Goal: Transaction & Acquisition: Purchase product/service

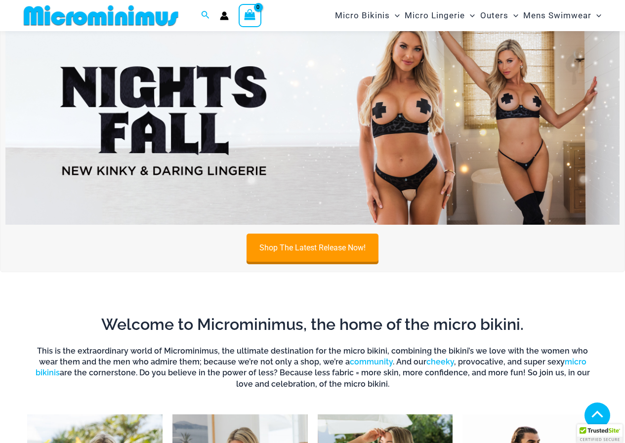
scroll to position [289, 0]
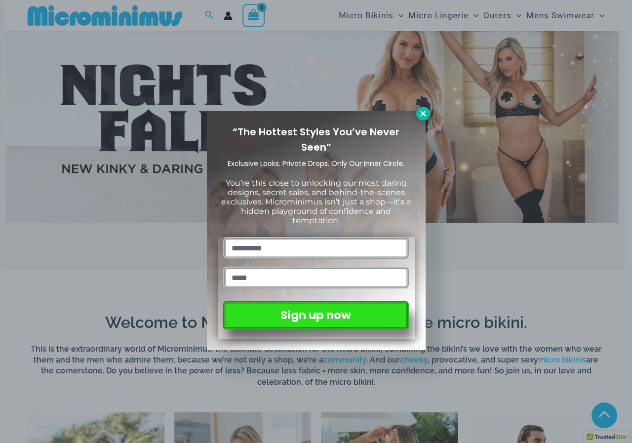
click at [426, 113] on icon at bounding box center [423, 113] width 9 height 9
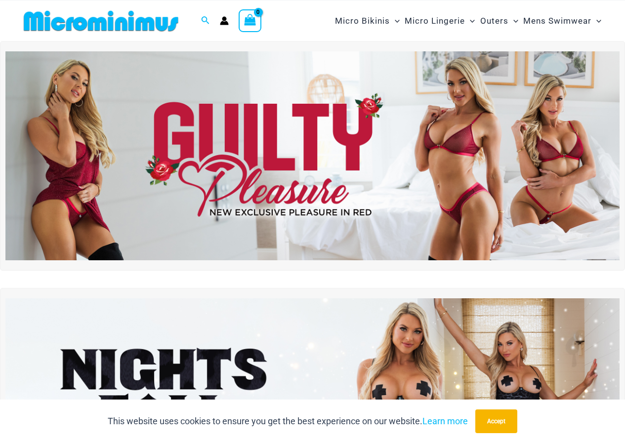
scroll to position [0, 0]
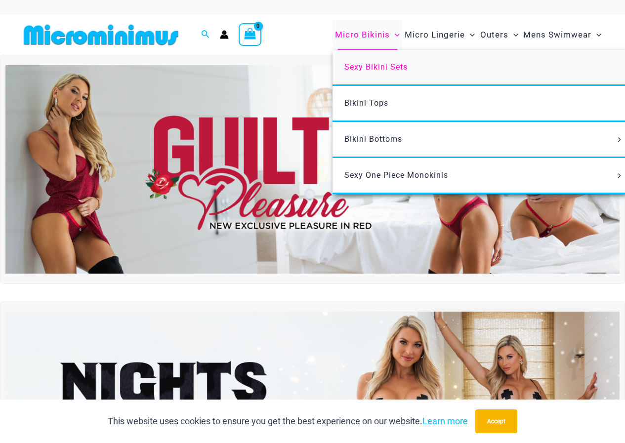
click at [364, 69] on span "Sexy Bikini Sets" at bounding box center [375, 66] width 63 height 9
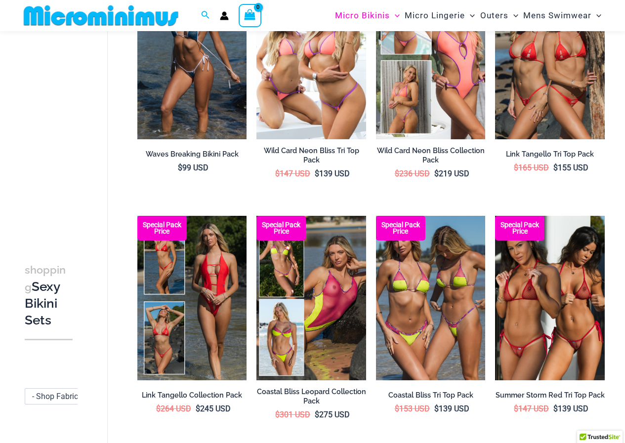
scroll to position [140, 0]
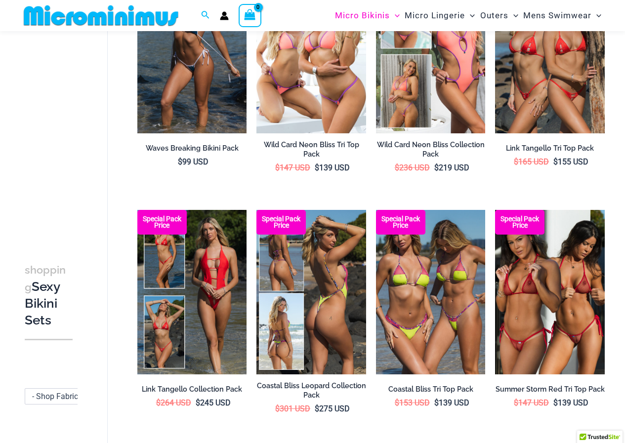
click at [322, 300] on img at bounding box center [311, 292] width 110 height 164
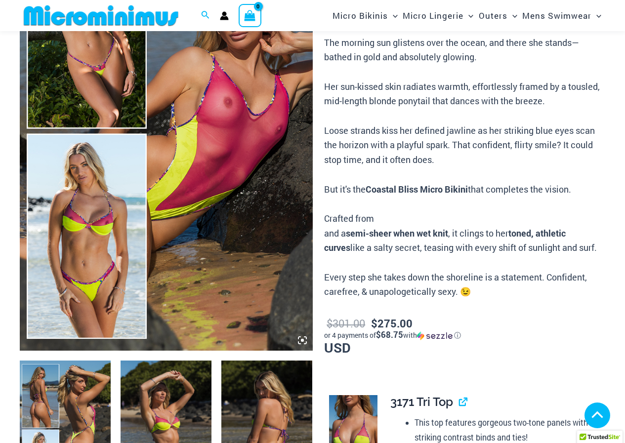
scroll to position [288, 0]
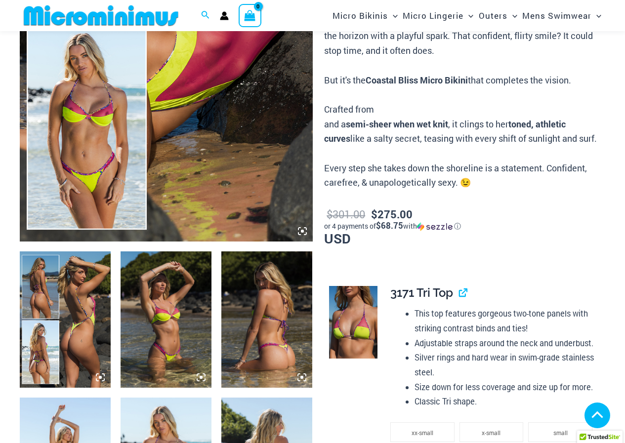
click at [236, 174] on img at bounding box center [166, 21] width 293 height 439
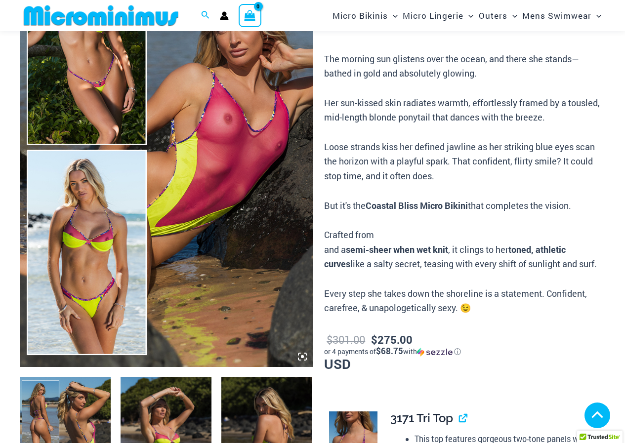
scroll to position [90, 0]
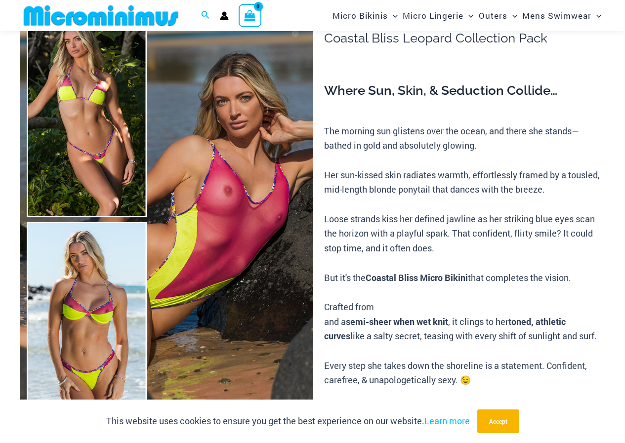
click at [218, 305] on img at bounding box center [166, 219] width 293 height 439
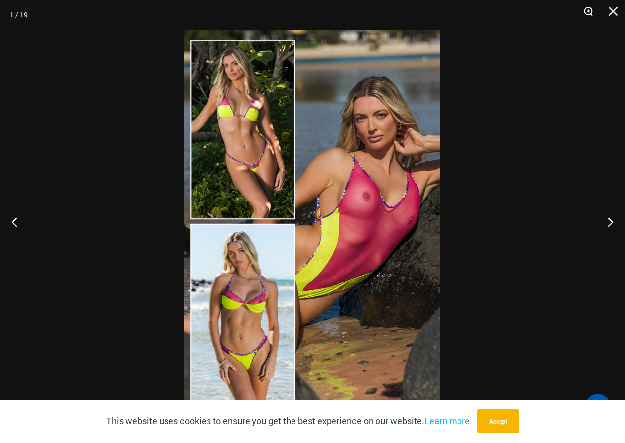
click at [590, 11] on button "Zoom" at bounding box center [585, 15] width 25 height 30
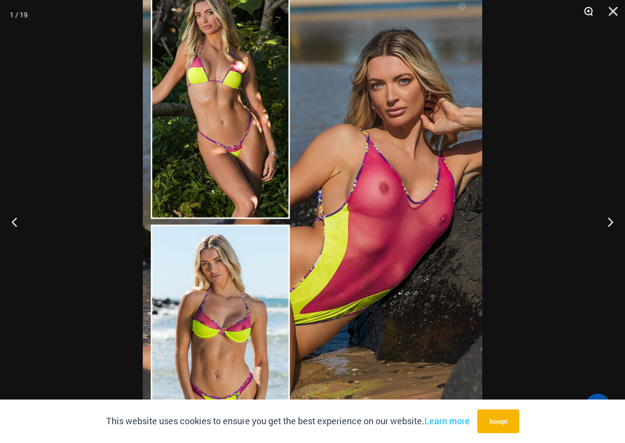
click at [588, 9] on button "Zoom" at bounding box center [585, 15] width 25 height 30
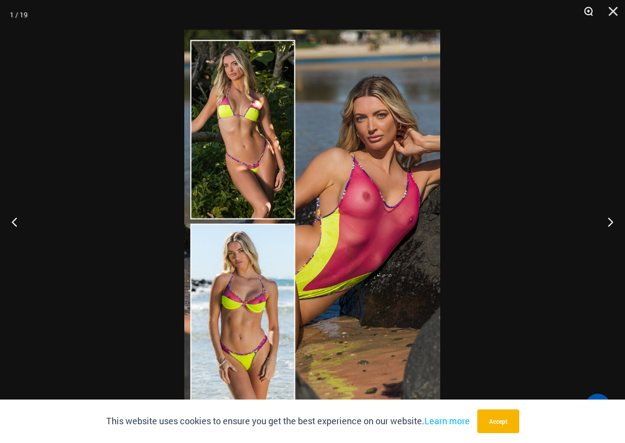
click at [588, 9] on button "Zoom" at bounding box center [585, 15] width 25 height 30
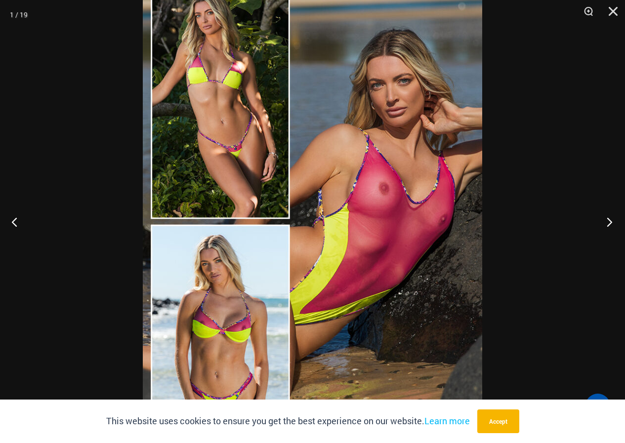
click at [605, 219] on button "Next" at bounding box center [606, 221] width 37 height 49
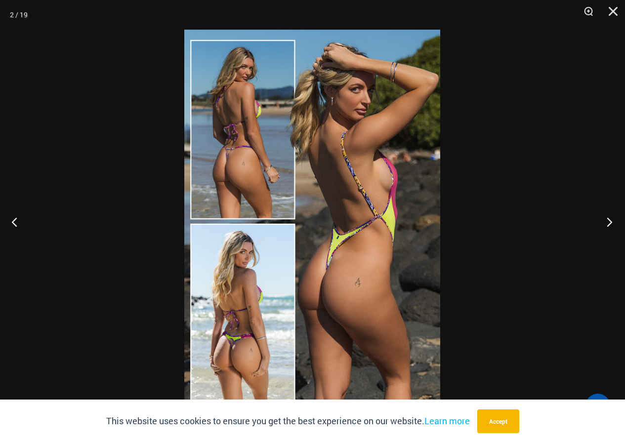
click at [605, 219] on button "Next" at bounding box center [606, 221] width 37 height 49
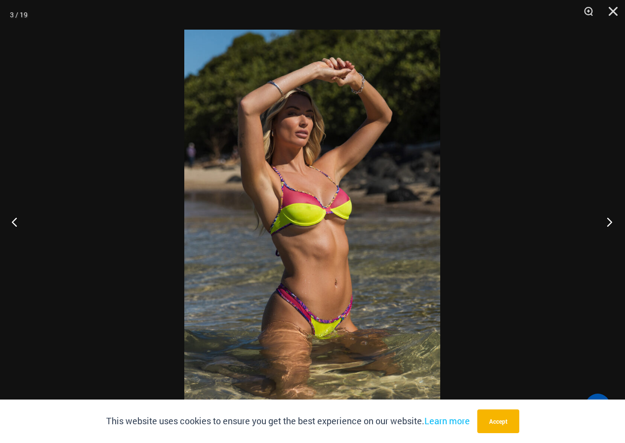
click at [605, 219] on button "Next" at bounding box center [606, 221] width 37 height 49
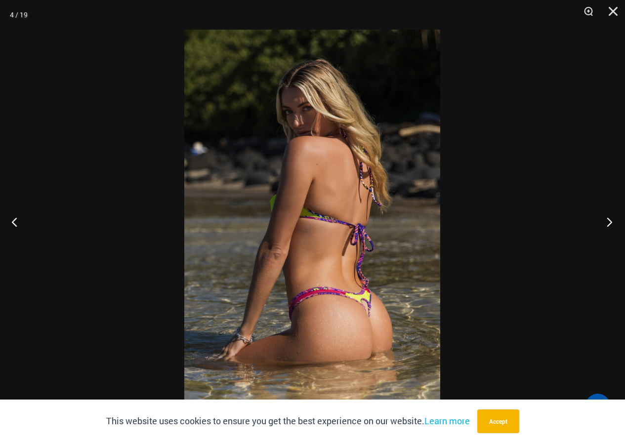
click at [605, 219] on button "Next" at bounding box center [606, 221] width 37 height 49
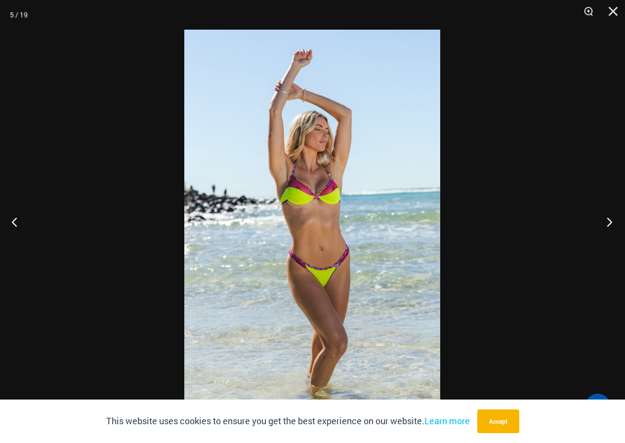
click at [605, 219] on button "Next" at bounding box center [606, 221] width 37 height 49
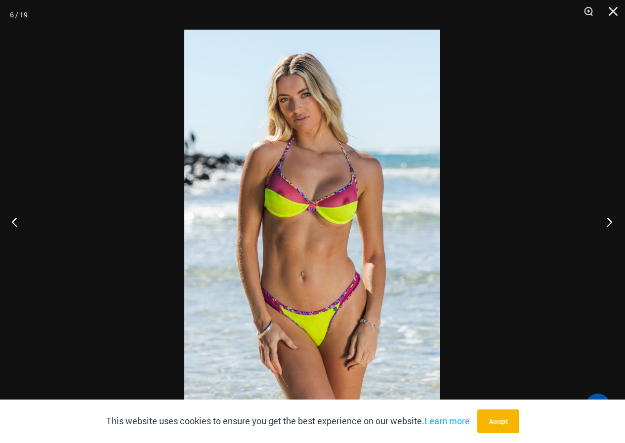
click at [605, 219] on button "Next" at bounding box center [606, 221] width 37 height 49
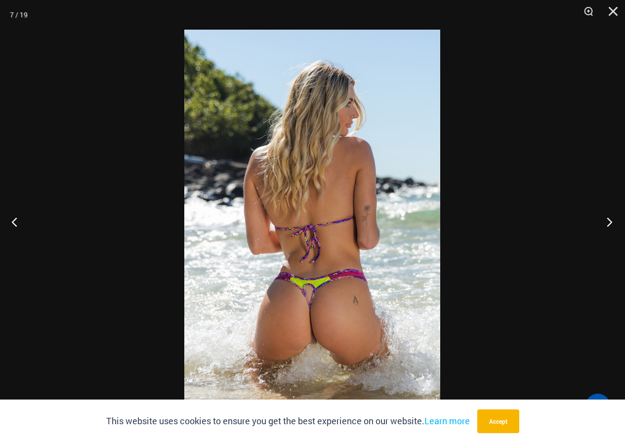
click at [605, 219] on button "Next" at bounding box center [606, 221] width 37 height 49
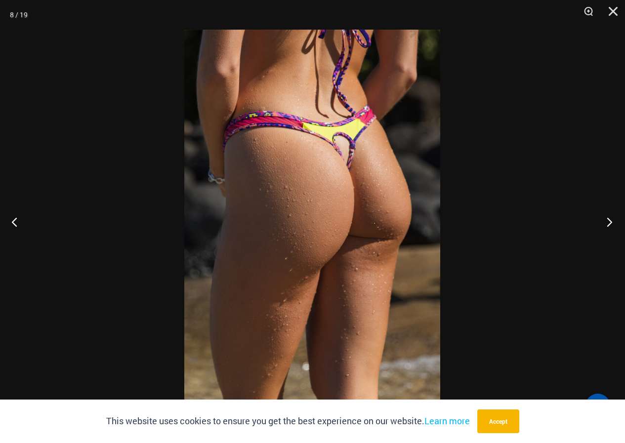
click at [605, 219] on button "Next" at bounding box center [606, 221] width 37 height 49
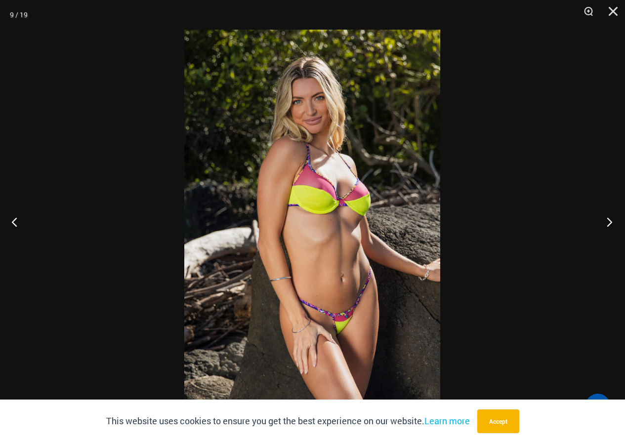
click at [605, 218] on button "Next" at bounding box center [606, 221] width 37 height 49
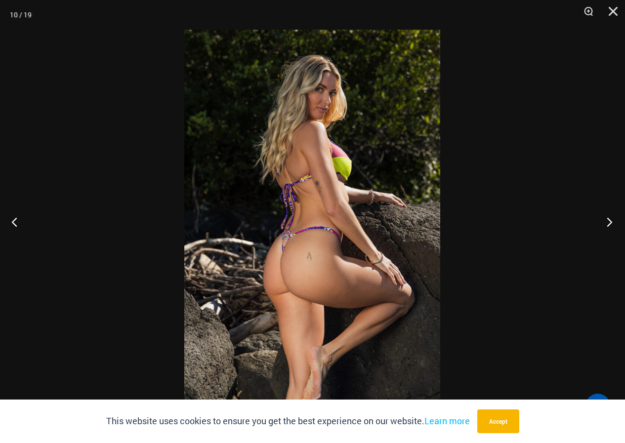
click at [605, 218] on button "Next" at bounding box center [606, 221] width 37 height 49
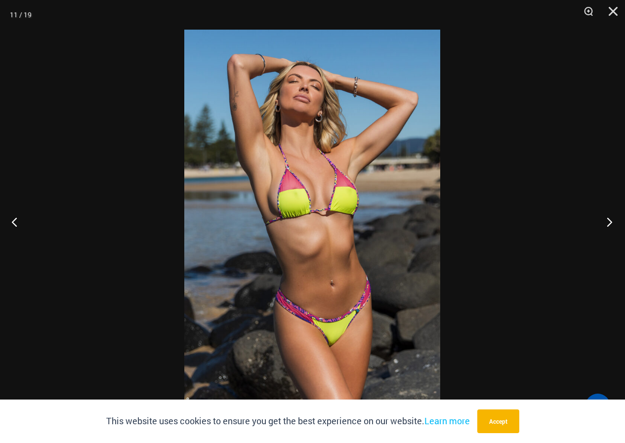
click at [605, 219] on button "Next" at bounding box center [606, 221] width 37 height 49
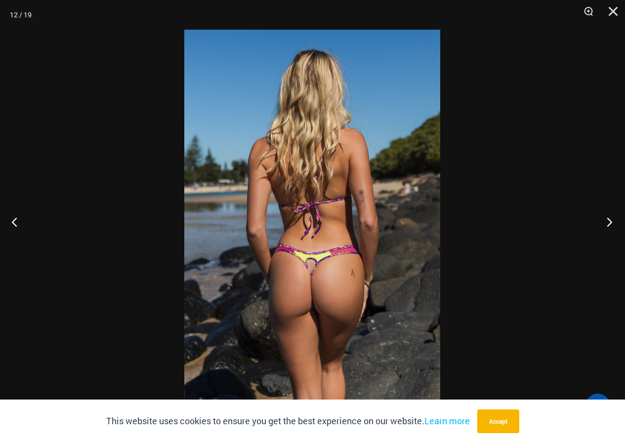
click at [605, 219] on button "Next" at bounding box center [606, 221] width 37 height 49
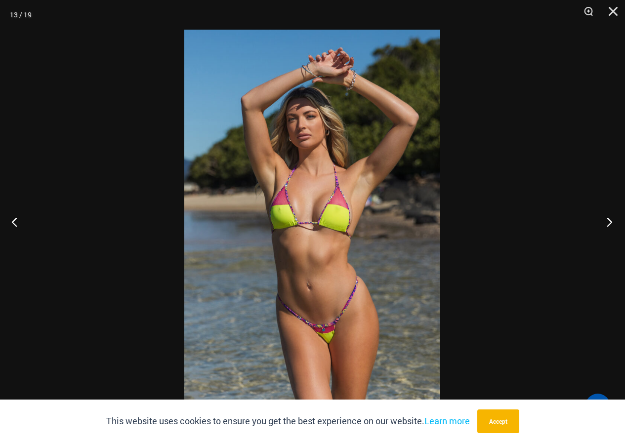
click at [605, 219] on button "Next" at bounding box center [606, 221] width 37 height 49
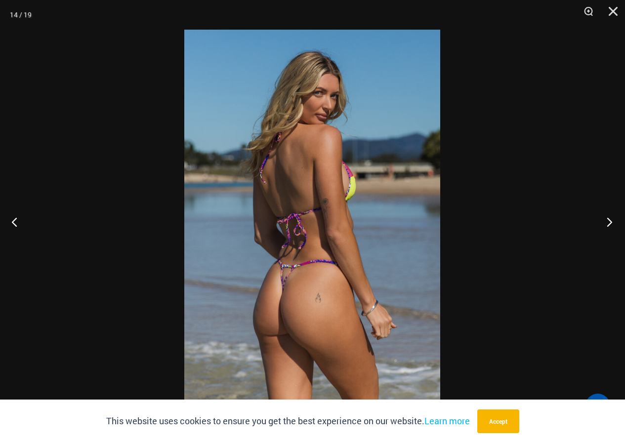
click at [605, 219] on button "Next" at bounding box center [606, 221] width 37 height 49
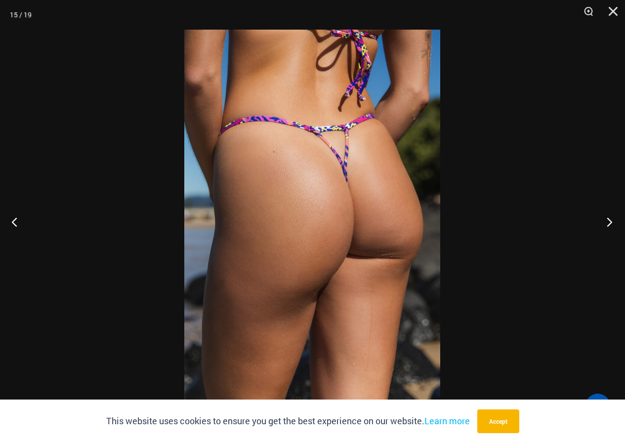
click at [605, 218] on button "Next" at bounding box center [606, 221] width 37 height 49
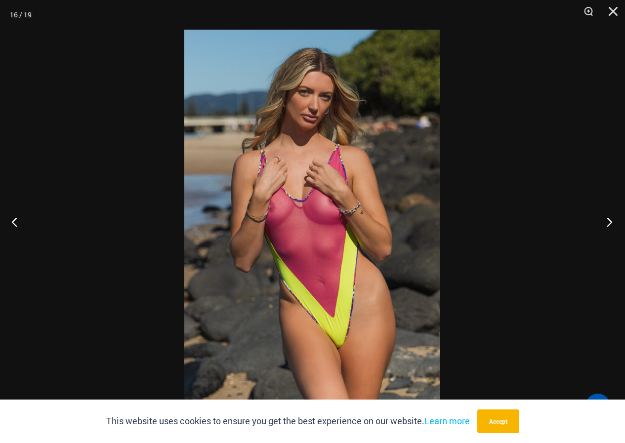
click at [605, 218] on button "Next" at bounding box center [606, 221] width 37 height 49
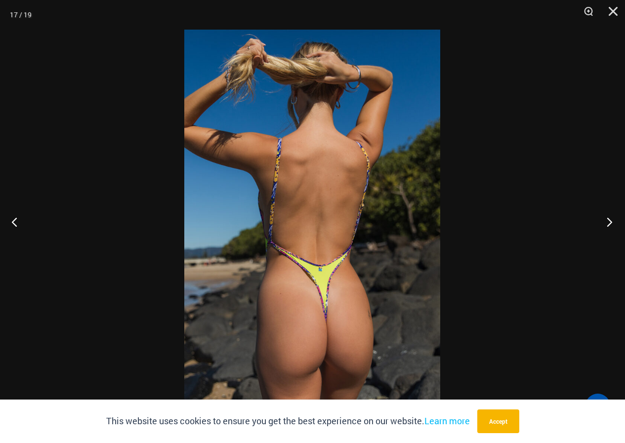
click at [605, 218] on button "Next" at bounding box center [606, 221] width 37 height 49
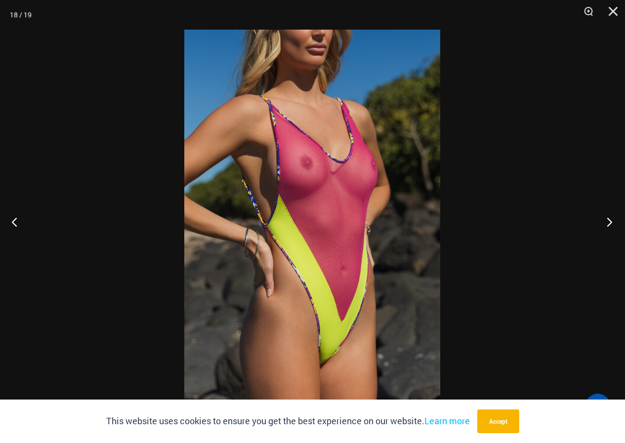
click at [605, 218] on button "Next" at bounding box center [606, 221] width 37 height 49
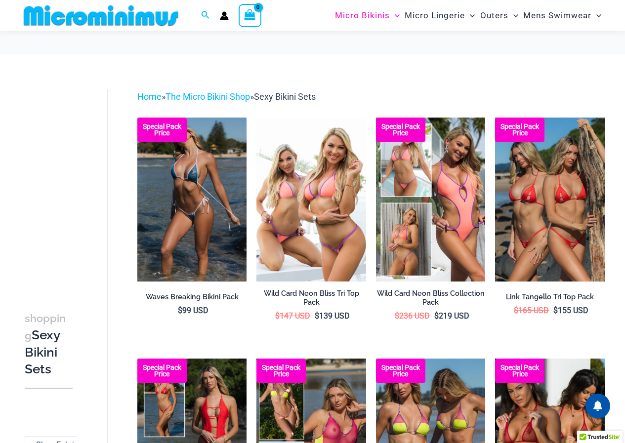
scroll to position [140, 0]
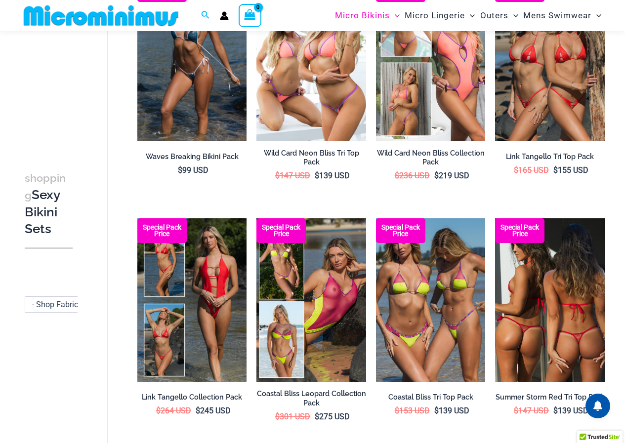
click at [577, 304] on img at bounding box center [550, 300] width 110 height 164
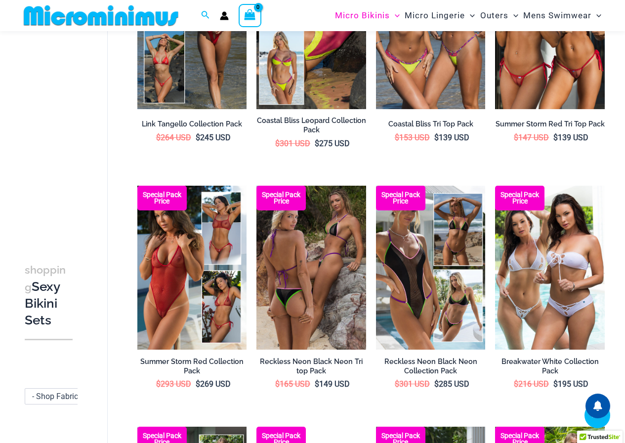
scroll to position [428, 0]
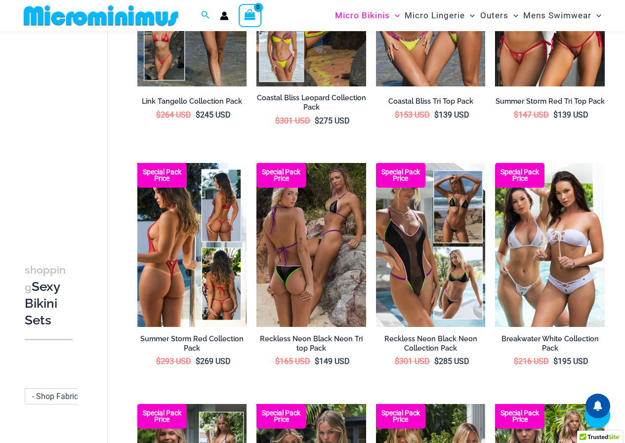
click at [167, 261] on img at bounding box center [192, 245] width 110 height 164
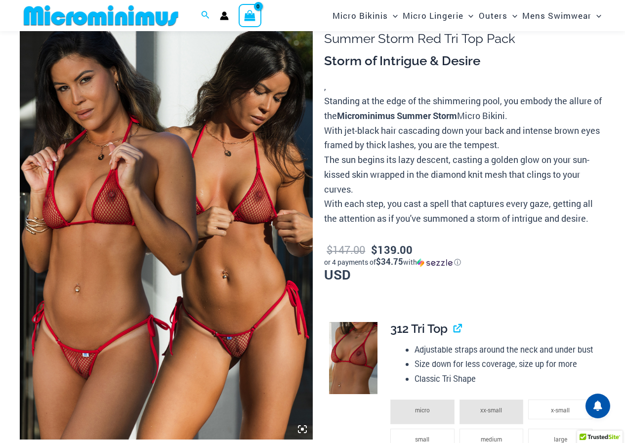
scroll to position [139, 0]
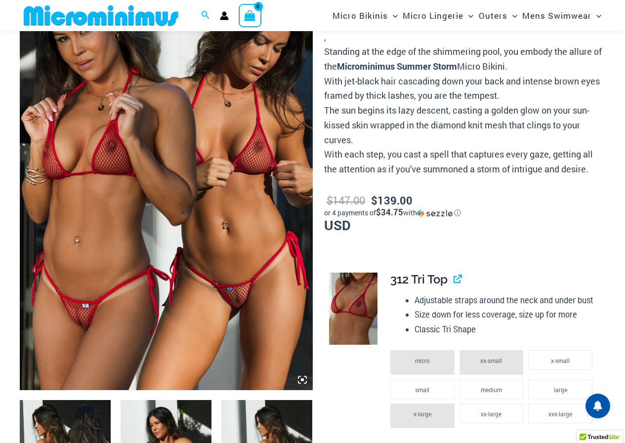
click at [299, 377] on icon at bounding box center [302, 379] width 9 height 9
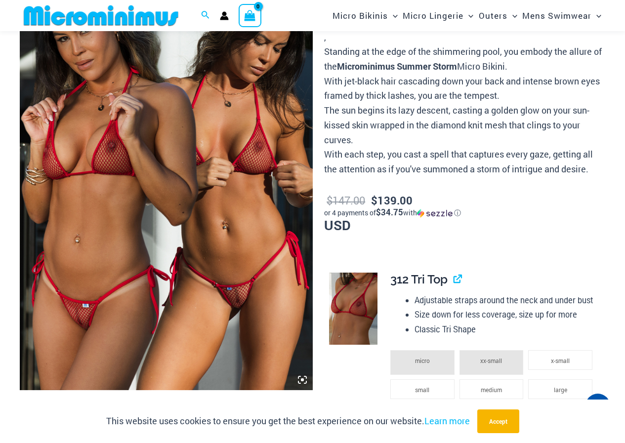
click at [183, 265] on img at bounding box center [166, 170] width 293 height 439
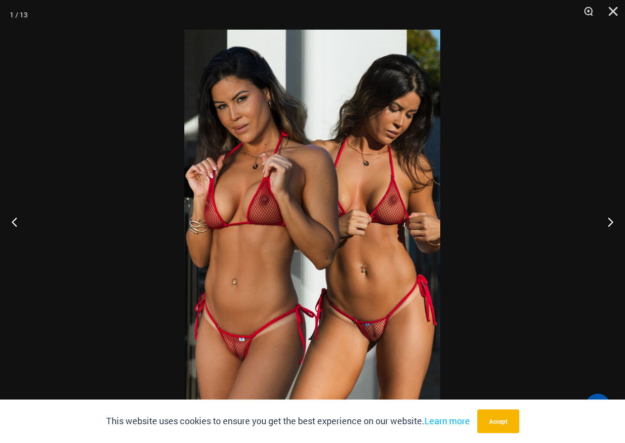
click at [362, 225] on img at bounding box center [312, 222] width 256 height 384
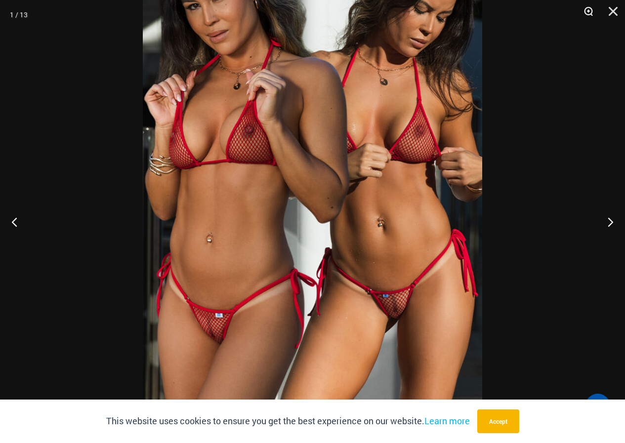
click at [587, 10] on button "Zoom" at bounding box center [585, 15] width 25 height 30
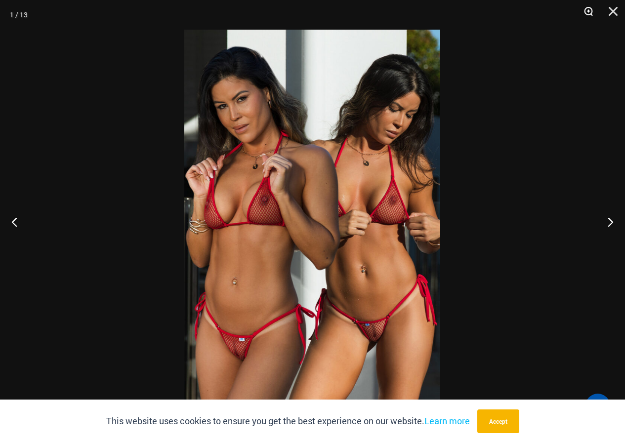
click at [587, 9] on button "Zoom" at bounding box center [585, 15] width 25 height 30
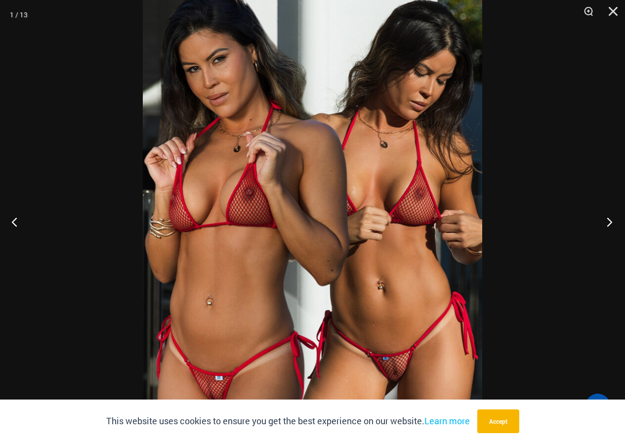
click at [608, 223] on button "Next" at bounding box center [606, 221] width 37 height 49
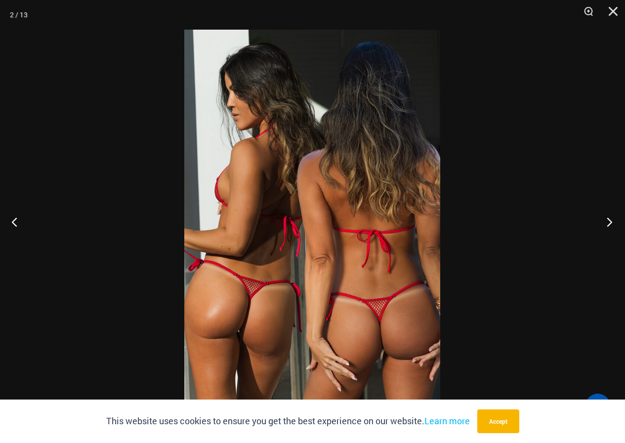
click at [608, 223] on button "Next" at bounding box center [606, 221] width 37 height 49
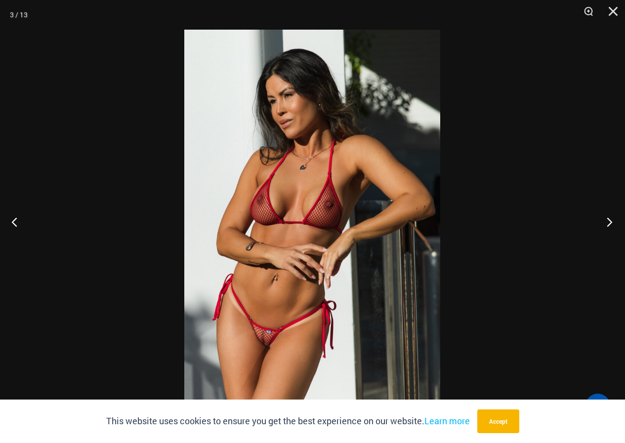
click at [608, 223] on button "Next" at bounding box center [606, 221] width 37 height 49
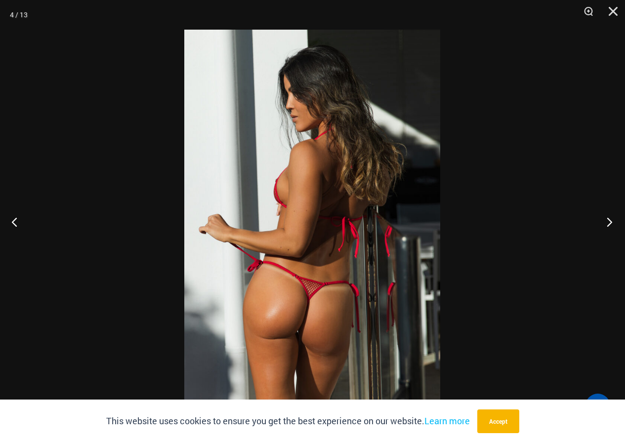
click at [608, 223] on button "Next" at bounding box center [606, 221] width 37 height 49
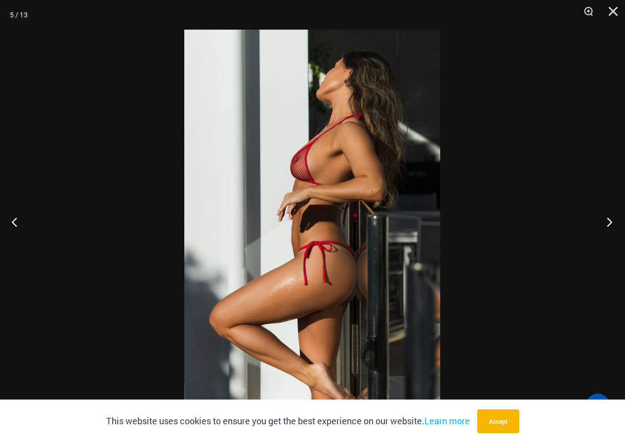
click at [608, 223] on button "Next" at bounding box center [606, 221] width 37 height 49
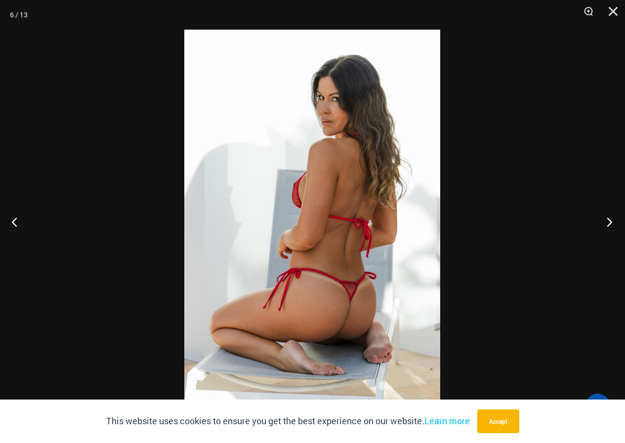
click at [608, 223] on button "Next" at bounding box center [606, 221] width 37 height 49
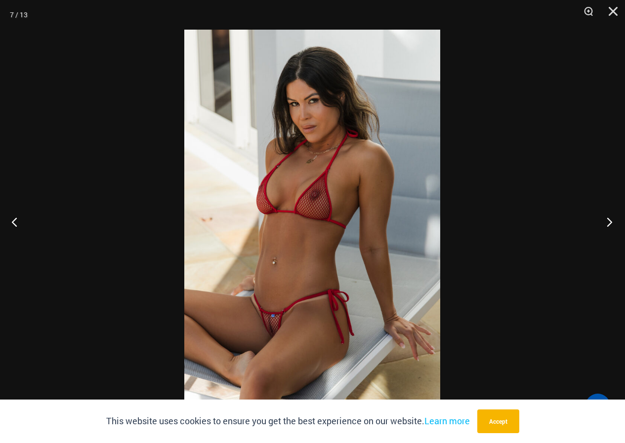
click at [608, 223] on button "Next" at bounding box center [606, 221] width 37 height 49
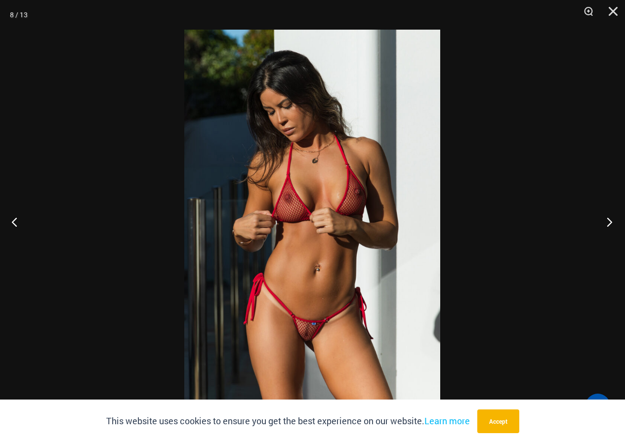
click at [608, 223] on button "Next" at bounding box center [606, 221] width 37 height 49
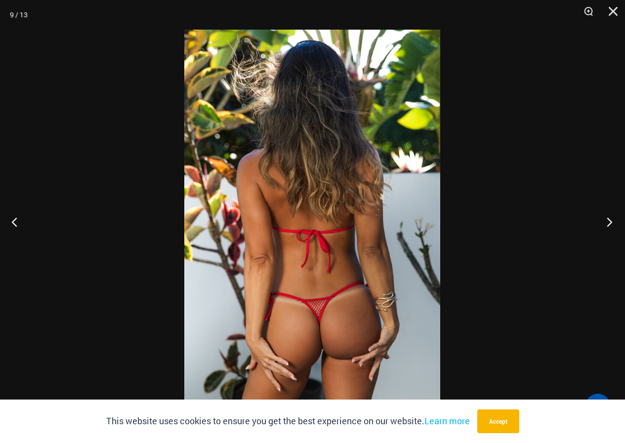
click at [608, 223] on button "Next" at bounding box center [606, 221] width 37 height 49
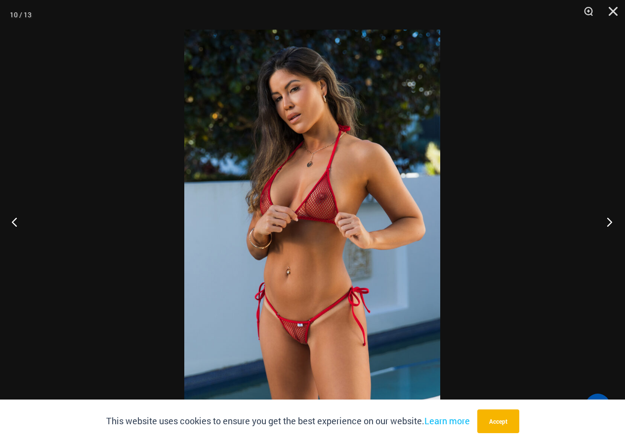
click at [608, 223] on button "Next" at bounding box center [606, 221] width 37 height 49
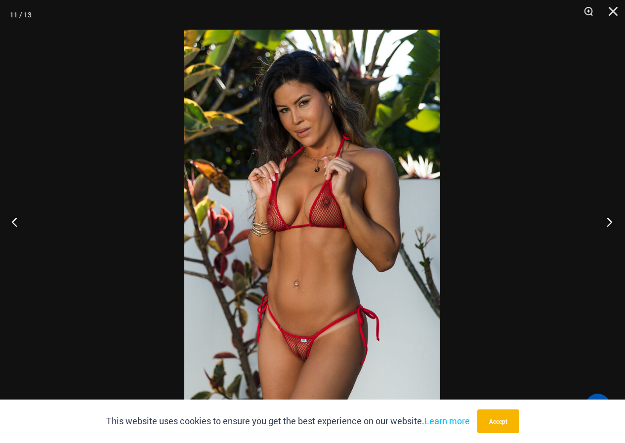
click at [608, 223] on button "Next" at bounding box center [606, 221] width 37 height 49
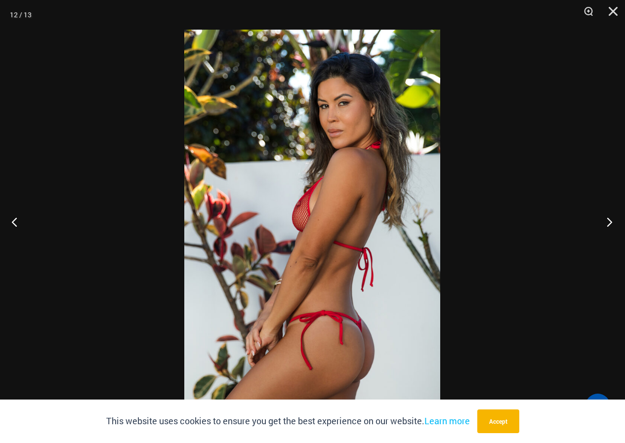
click at [608, 223] on button "Next" at bounding box center [606, 221] width 37 height 49
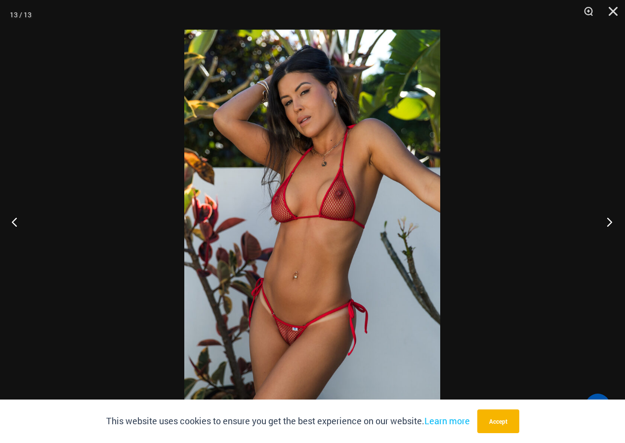
click at [608, 223] on button "Next" at bounding box center [606, 221] width 37 height 49
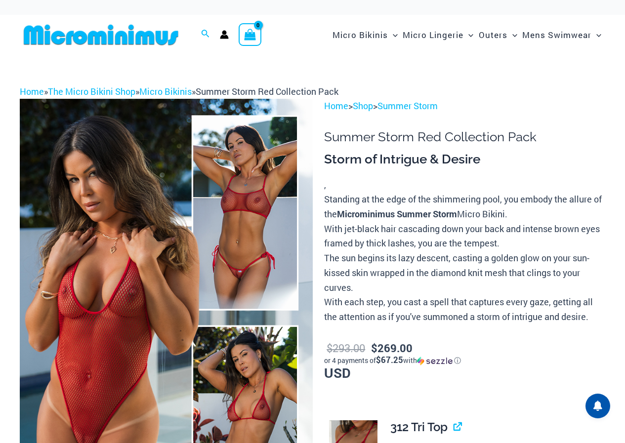
click at [167, 261] on img at bounding box center [166, 318] width 293 height 439
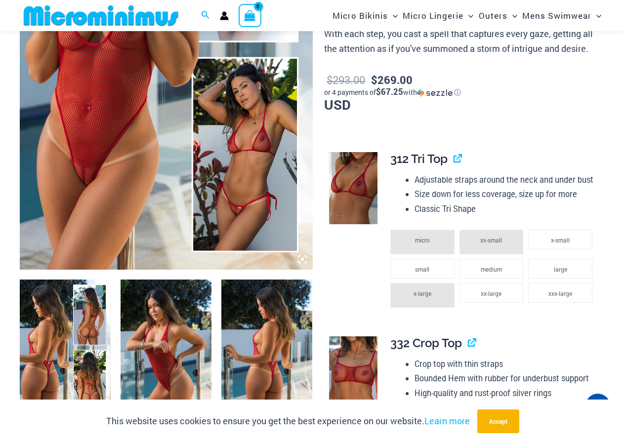
scroll to position [238, 0]
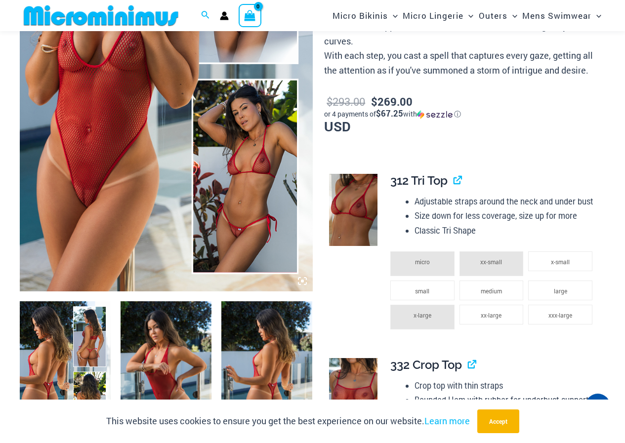
click at [127, 105] on img at bounding box center [166, 71] width 293 height 439
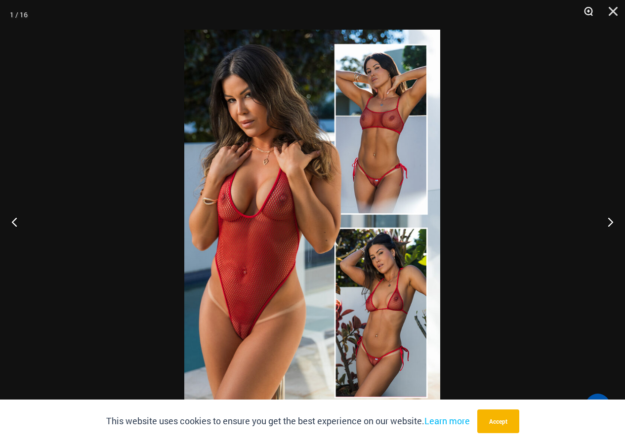
click at [588, 11] on button "Zoom" at bounding box center [585, 15] width 25 height 30
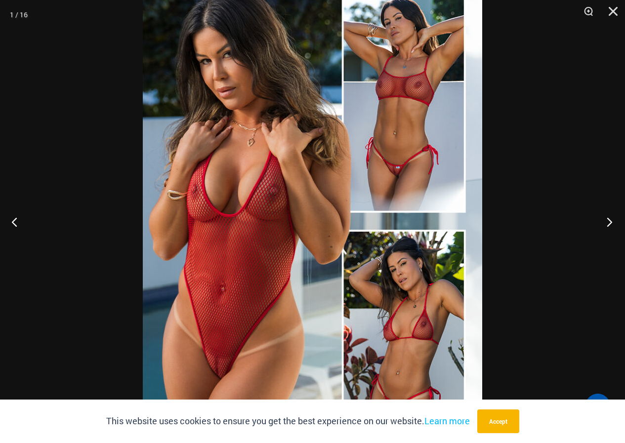
click at [608, 219] on button "Next" at bounding box center [606, 221] width 37 height 49
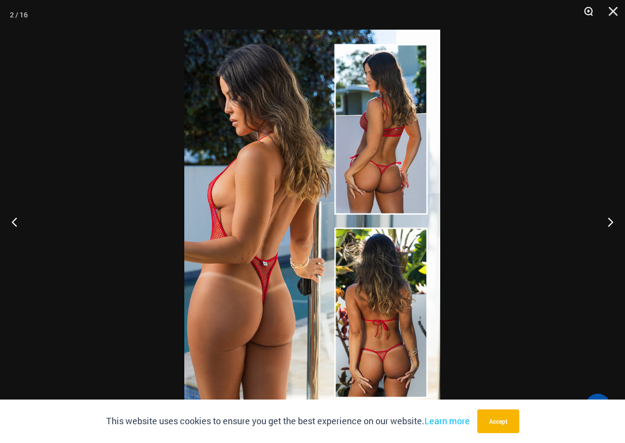
click at [587, 8] on button "Zoom" at bounding box center [585, 15] width 25 height 30
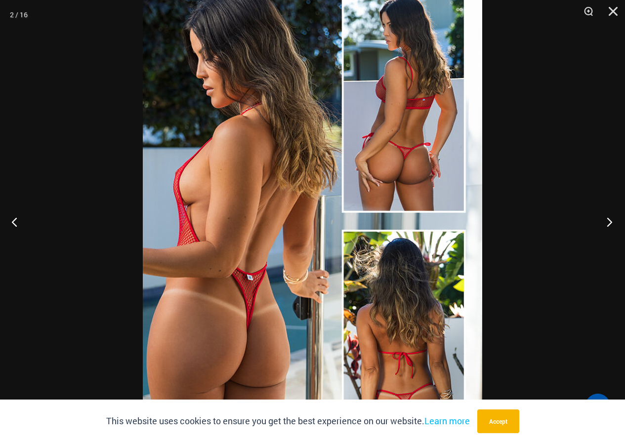
click at [606, 221] on button "Next" at bounding box center [606, 221] width 37 height 49
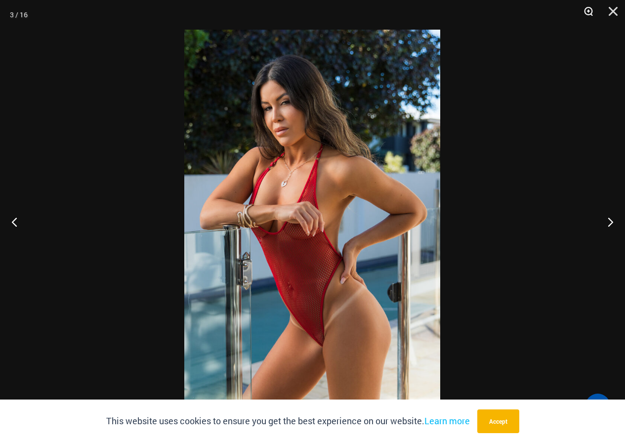
click at [587, 8] on button "Zoom" at bounding box center [585, 15] width 25 height 30
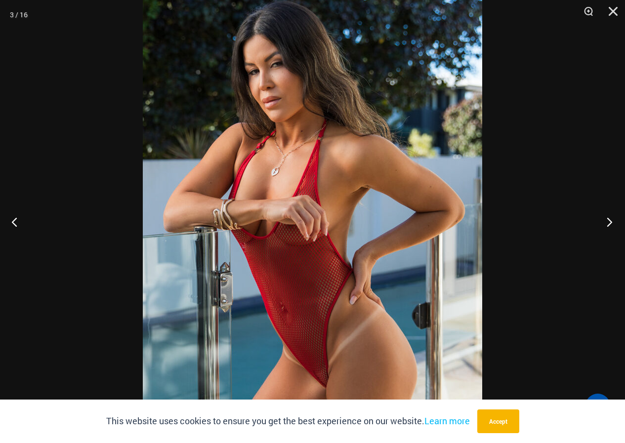
click at [611, 217] on button "Next" at bounding box center [606, 221] width 37 height 49
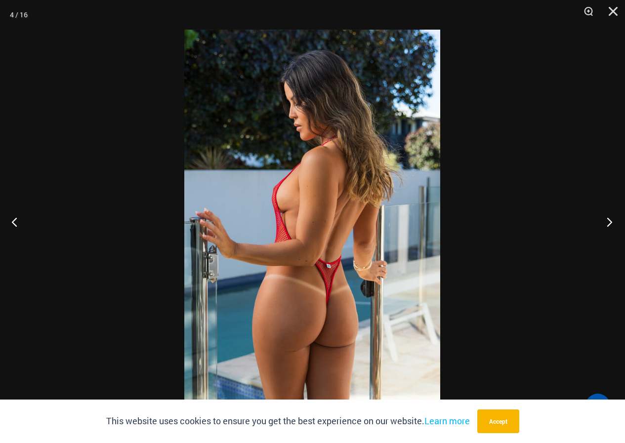
click at [611, 218] on button "Next" at bounding box center [606, 221] width 37 height 49
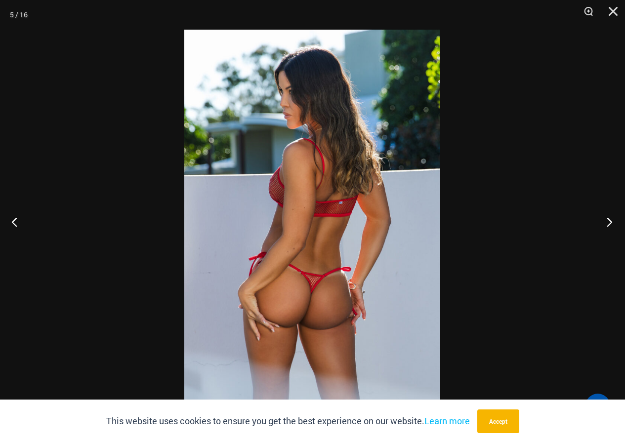
click at [611, 218] on button "Next" at bounding box center [606, 221] width 37 height 49
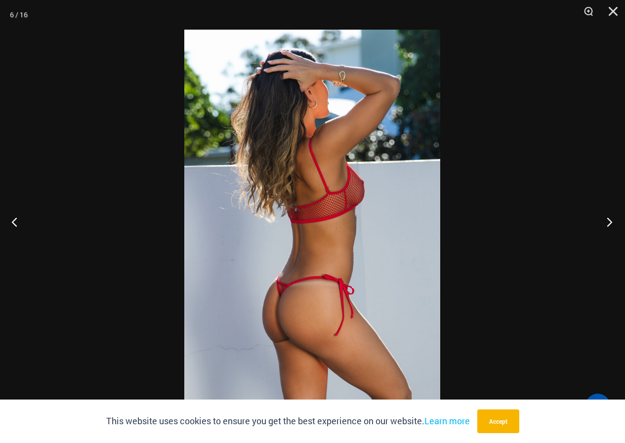
click at [611, 217] on button "Next" at bounding box center [606, 221] width 37 height 49
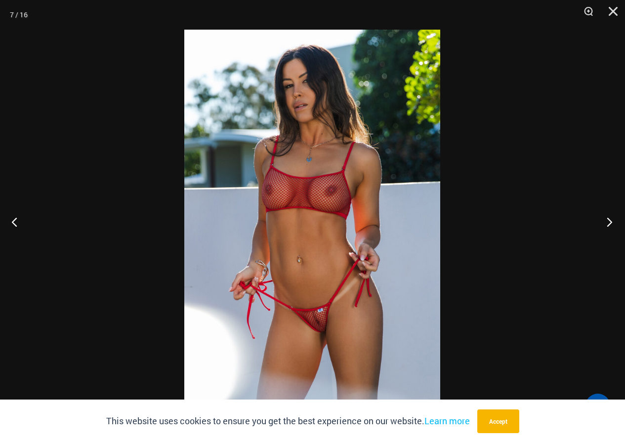
click at [611, 217] on button "Next" at bounding box center [606, 221] width 37 height 49
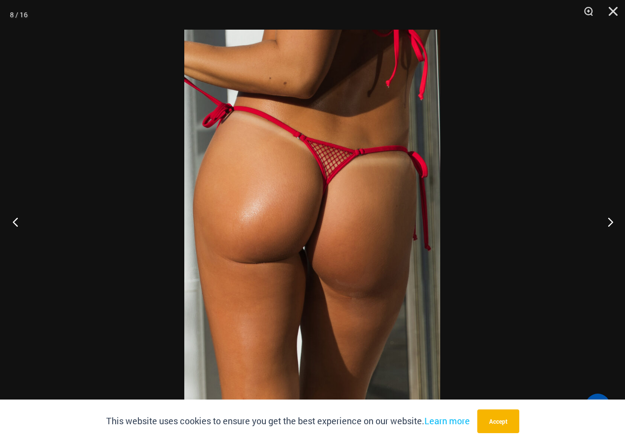
click at [19, 211] on button "Previous" at bounding box center [18, 221] width 37 height 49
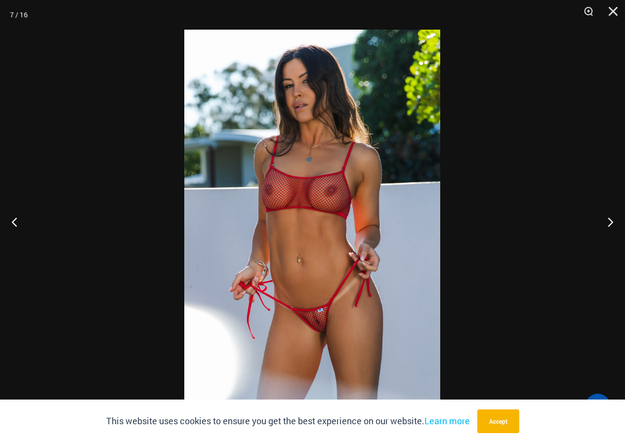
click at [293, 199] on img at bounding box center [312, 222] width 256 height 384
